Goal: Transaction & Acquisition: Purchase product/service

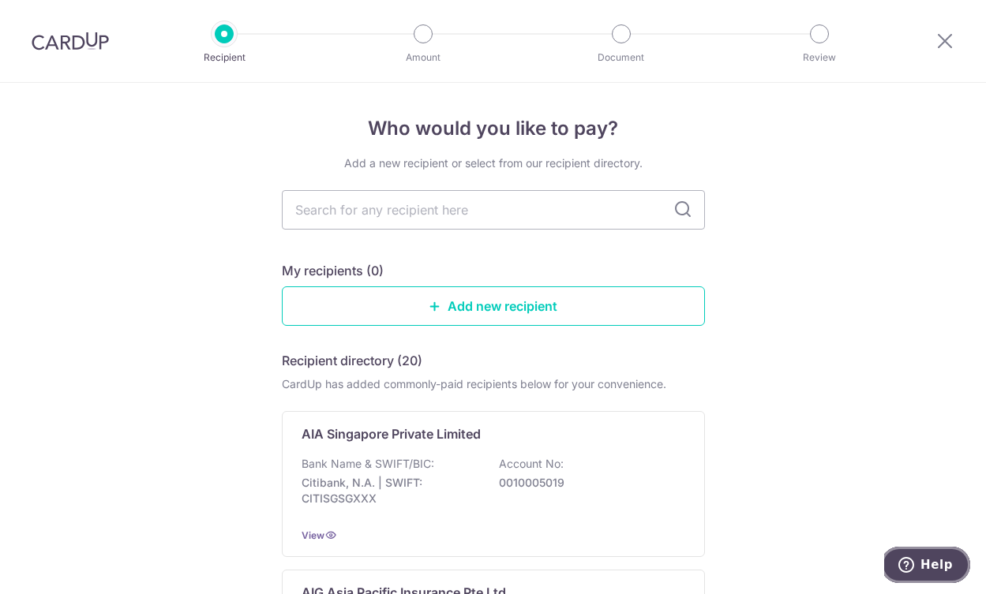
click at [948, 556] on button "Help" at bounding box center [925, 565] width 89 height 36
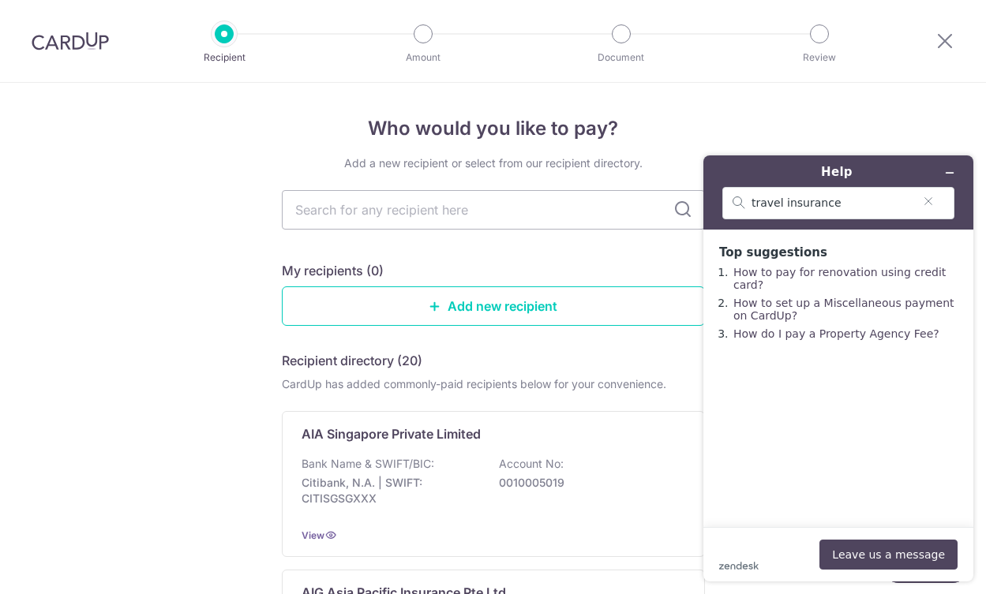
click at [73, 66] on div at bounding box center [70, 41] width 141 height 82
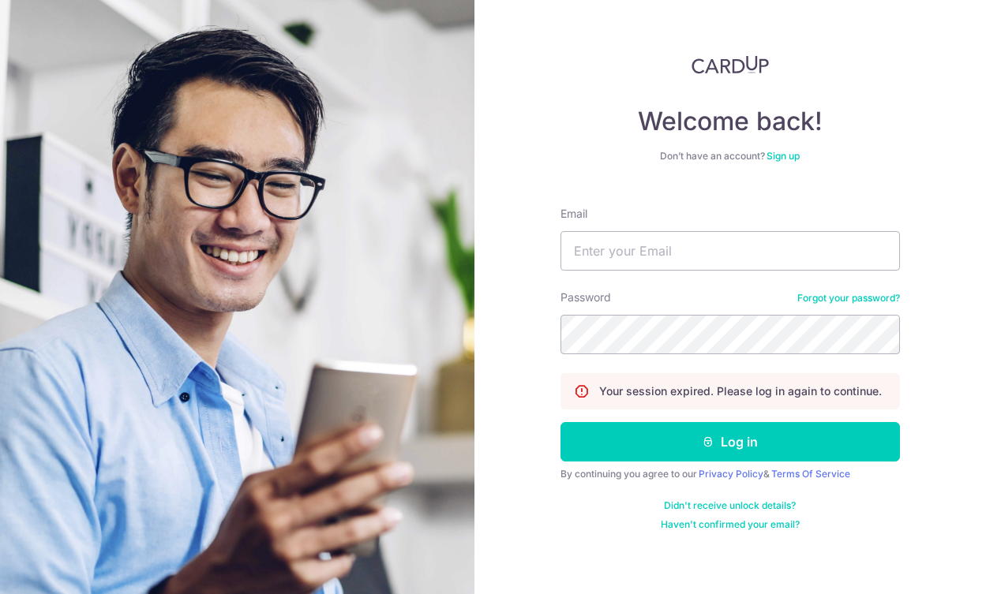
click at [675, 227] on div "Email" at bounding box center [729, 238] width 339 height 65
click at [660, 244] on input "Email" at bounding box center [729, 250] width 339 height 39
type input "jewk55@gmail.com"
click at [560, 422] on button "Log in" at bounding box center [729, 441] width 339 height 39
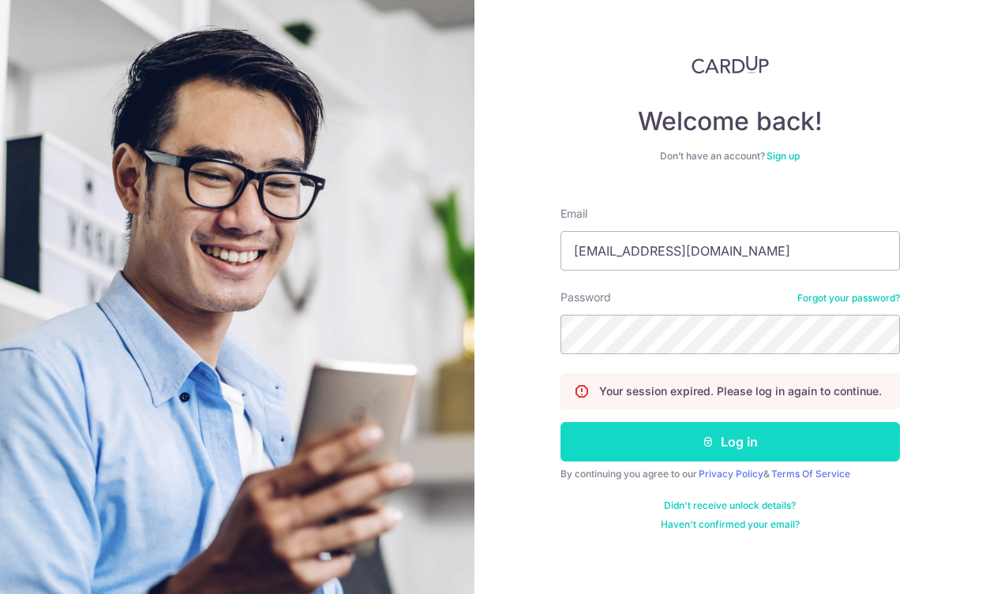
click at [705, 446] on icon "submit" at bounding box center [708, 442] width 13 height 13
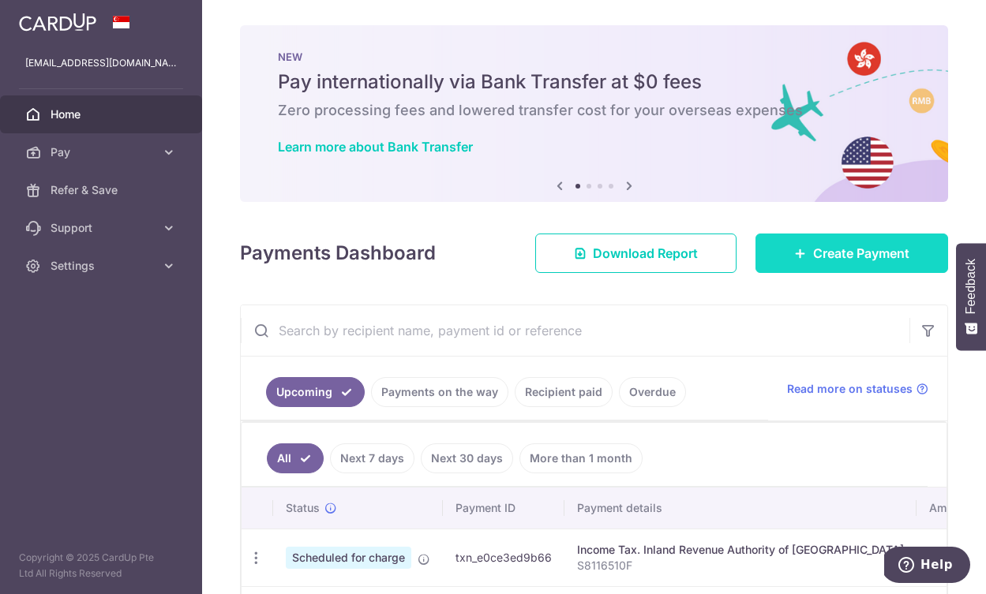
click at [853, 257] on span "Create Payment" at bounding box center [861, 253] width 96 height 19
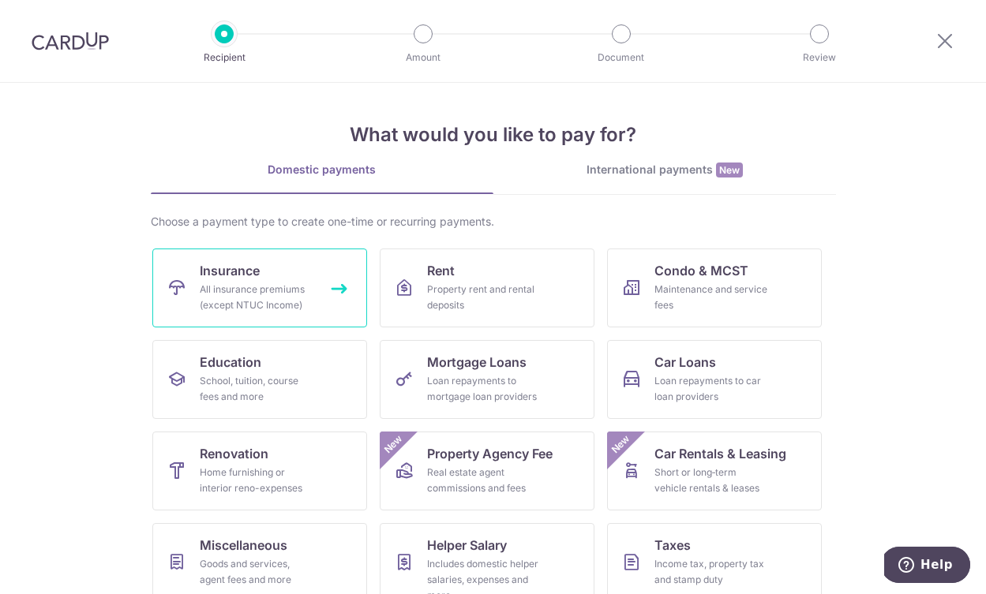
click at [239, 272] on span "Insurance" at bounding box center [230, 270] width 60 height 19
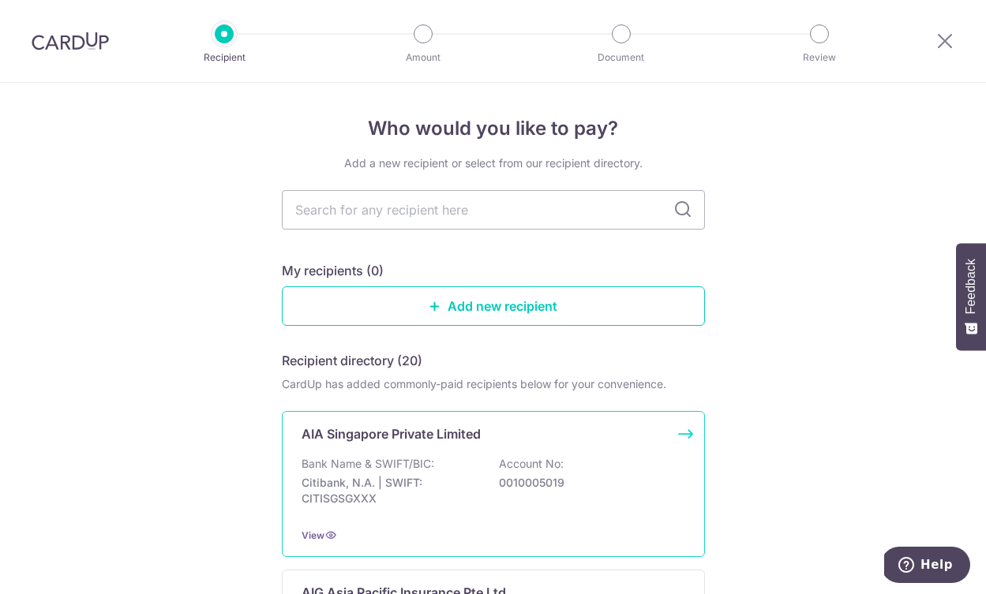
click at [376, 447] on div "AIA Singapore Private Limited Bank Name & SWIFT/BIC: Citibank, N.A. | SWIFT: CI…" at bounding box center [493, 484] width 423 height 146
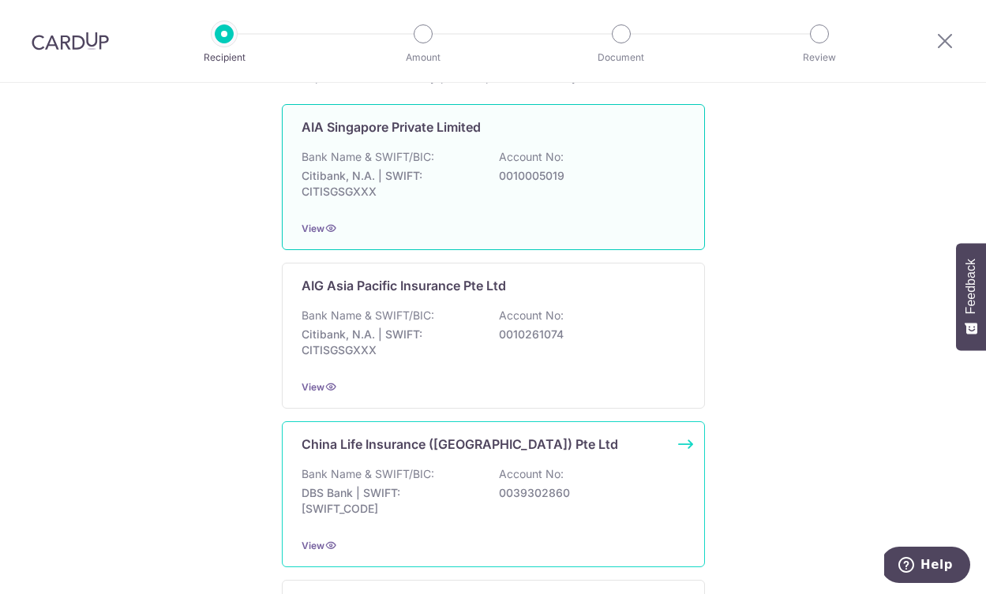
scroll to position [308, 0]
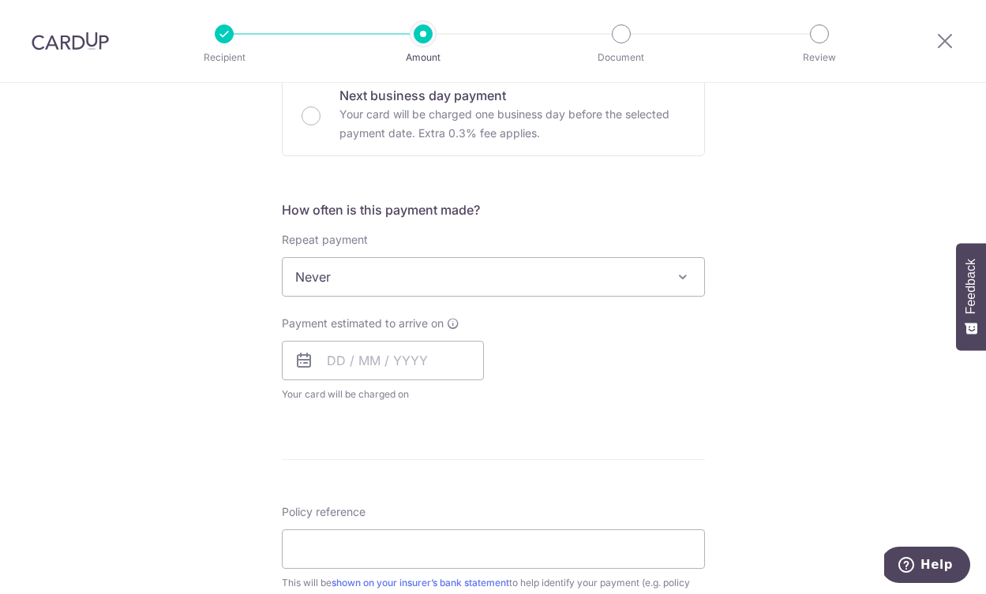
scroll to position [331, 0]
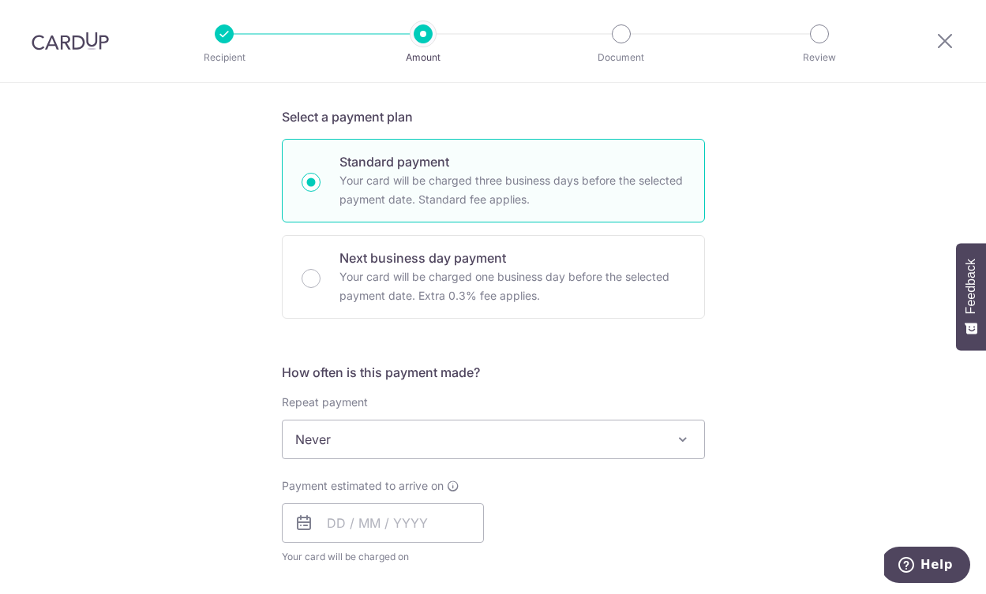
click at [477, 460] on div "How often is this payment made? Repeat payment Never Every week Every month Eve…" at bounding box center [493, 470] width 423 height 215
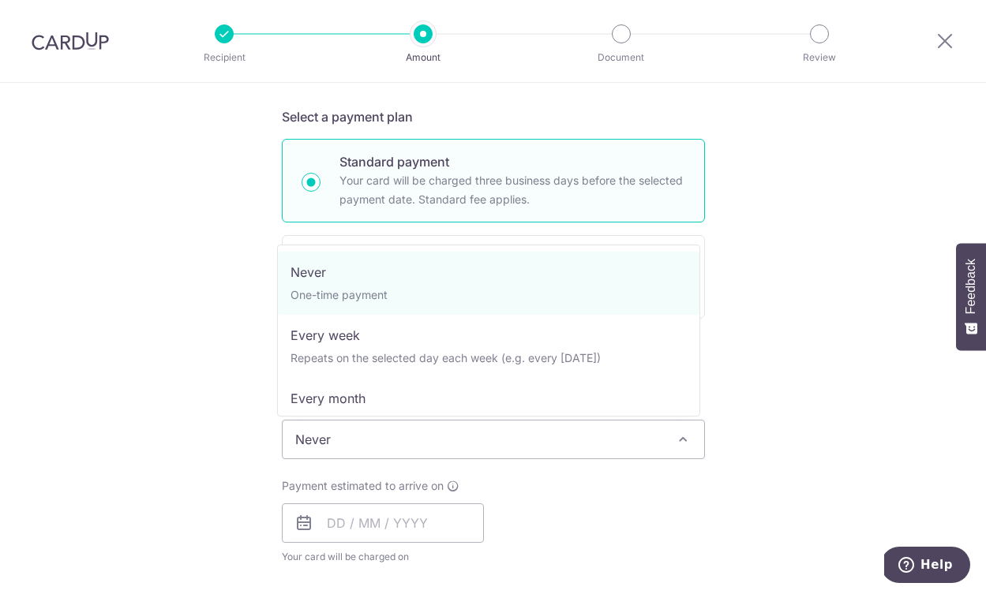
click at [374, 445] on span "Never" at bounding box center [494, 440] width 422 height 38
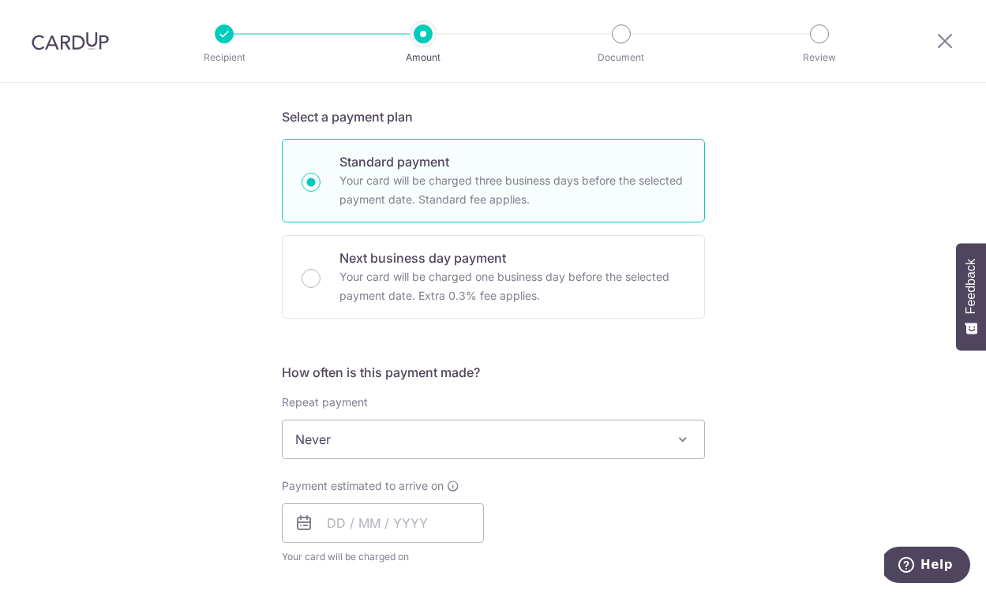
click at [785, 397] on div "Tell us more about your payment Enter payment amount SGD Select Card Select opt…" at bounding box center [493, 466] width 986 height 1428
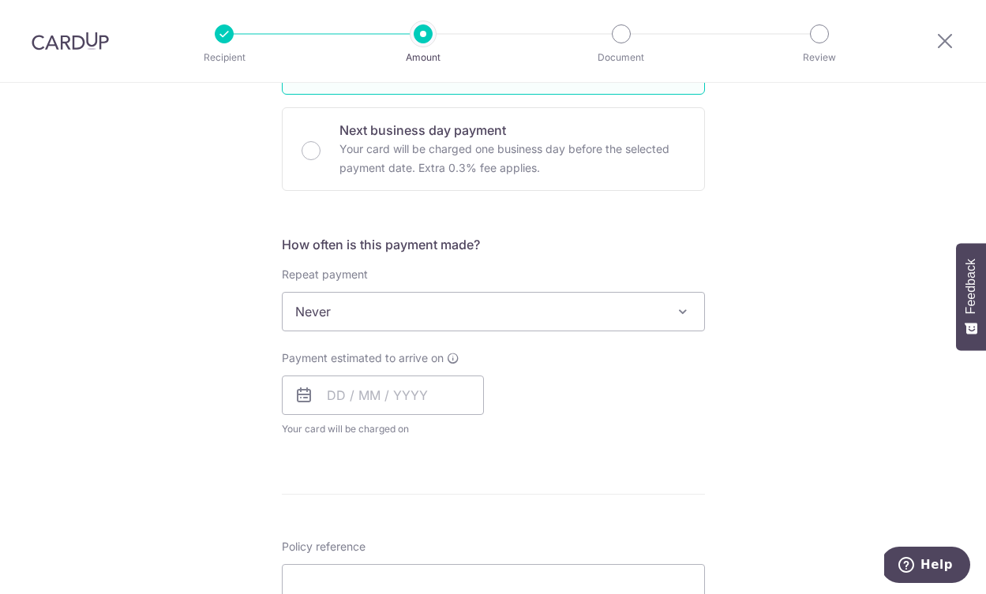
scroll to position [0, 0]
